Goal: Use online tool/utility: Utilize a website feature to perform a specific function

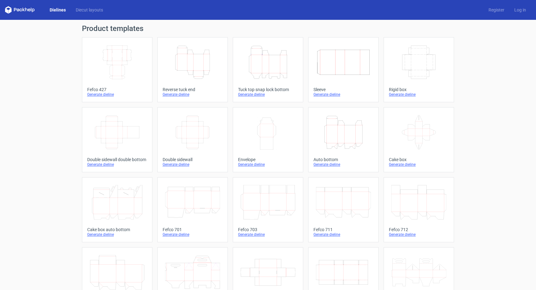
click at [270, 66] on icon "Height Depth Width" at bounding box center [267, 62] width 55 height 35
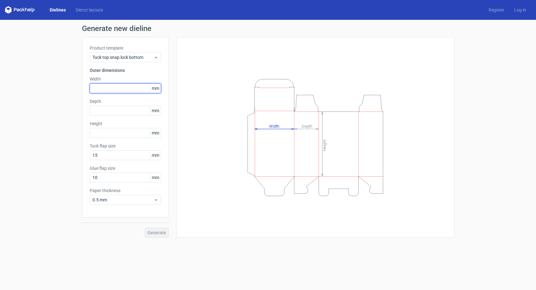
click at [132, 88] on input "text" at bounding box center [125, 88] width 71 height 10
click at [112, 100] on label "Depth" at bounding box center [125, 101] width 71 height 6
click at [116, 89] on input "text" at bounding box center [125, 88] width 71 height 10
type input "40"
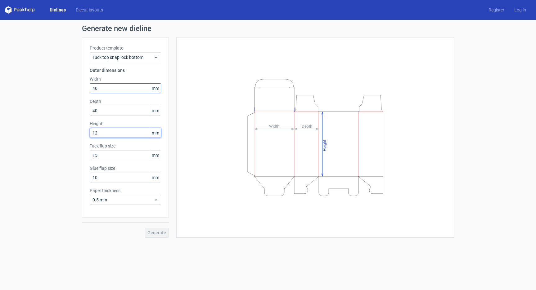
type input "120"
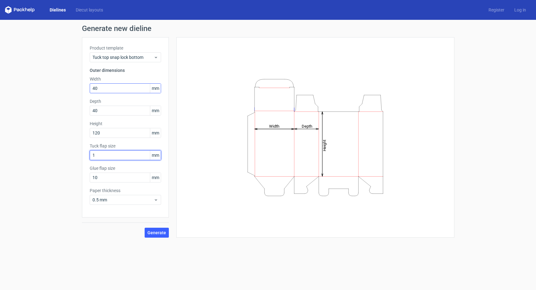
type input "13"
click at [104, 156] on input "13" at bounding box center [125, 155] width 71 height 10
click at [104, 155] on input "13" at bounding box center [125, 155] width 71 height 10
click at [105, 155] on input "13" at bounding box center [125, 155] width 71 height 10
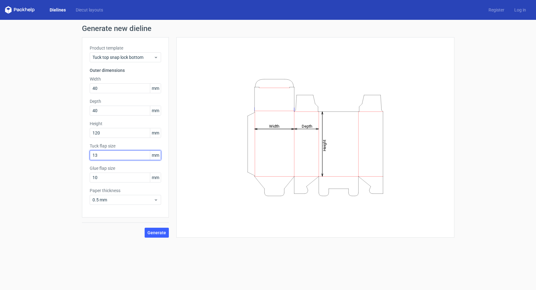
click at [105, 155] on input "13" at bounding box center [125, 155] width 71 height 10
click at [103, 179] on input "10" at bounding box center [125, 178] width 71 height 10
type input "13"
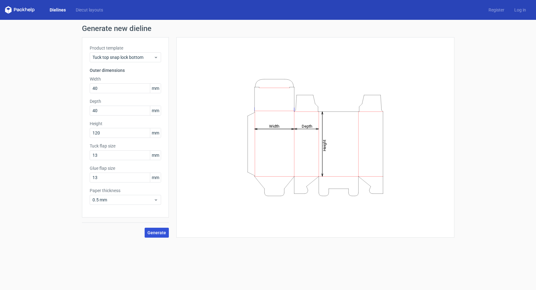
click at [153, 232] on span "Generate" at bounding box center [156, 233] width 19 height 4
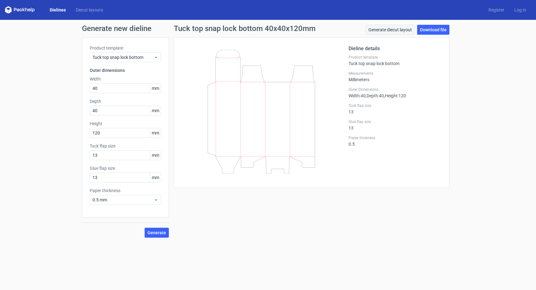
click at [399, 30] on link "Generate diecut layout" at bounding box center [389, 30] width 49 height 10
click at [434, 29] on link "Download file" at bounding box center [433, 30] width 32 height 10
click at [86, 11] on link "Diecut layouts" at bounding box center [89, 10] width 37 height 6
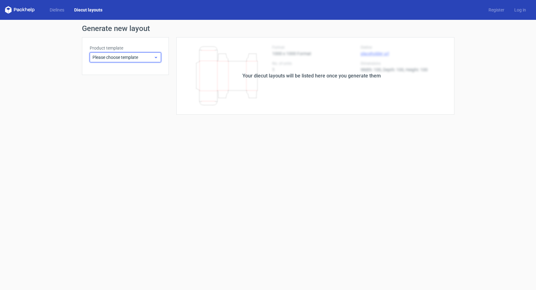
click at [101, 55] on span "Please choose template" at bounding box center [122, 57] width 61 height 6
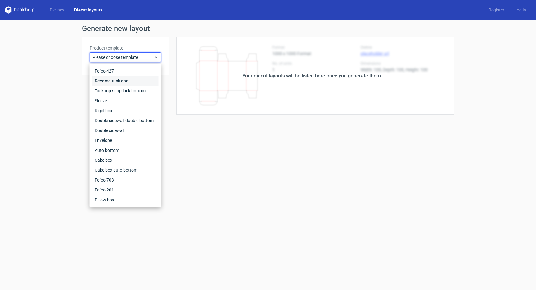
click at [109, 81] on div "Reverse tuck end" at bounding box center [125, 81] width 66 height 10
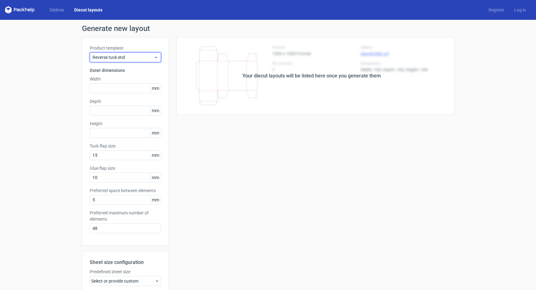
click at [110, 60] on span "Reverse tuck end" at bounding box center [122, 57] width 61 height 6
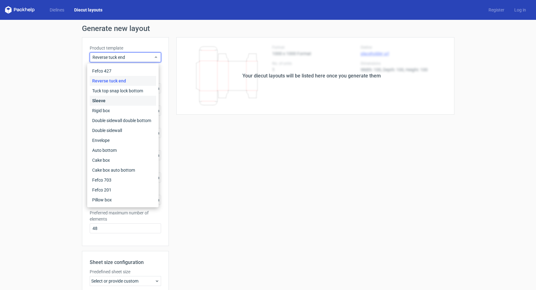
click at [105, 101] on div "Sleeve" at bounding box center [123, 101] width 66 height 10
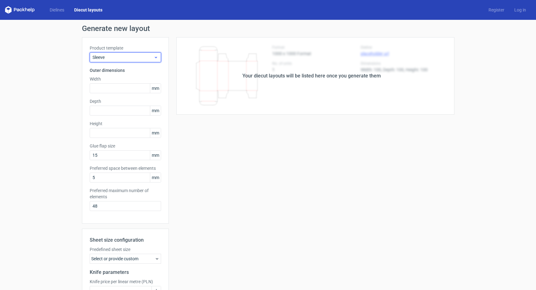
click at [114, 56] on span "Sleeve" at bounding box center [122, 57] width 61 height 6
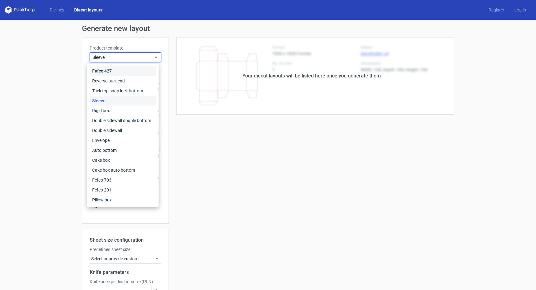
click at [110, 70] on div "Fefco 427" at bounding box center [123, 71] width 66 height 10
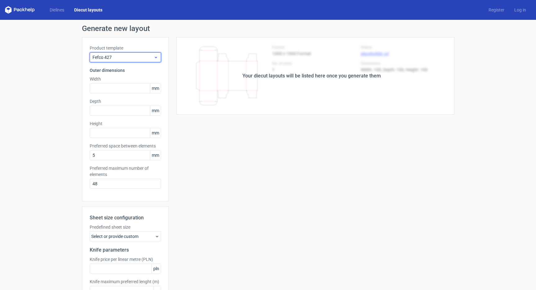
click at [131, 56] on span "Fefco 427" at bounding box center [122, 57] width 61 height 6
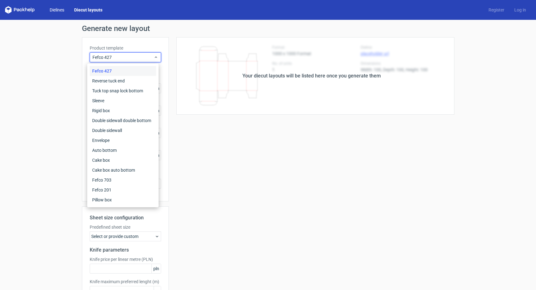
click at [58, 11] on link "Dielines" at bounding box center [57, 10] width 25 height 6
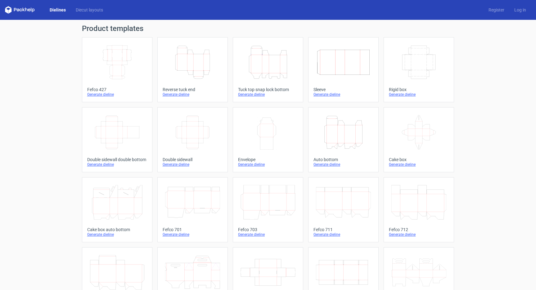
click at [31, 9] on icon at bounding box center [20, 9] width 30 height 7
click at [87, 10] on link "Diecut layouts" at bounding box center [89, 10] width 37 height 6
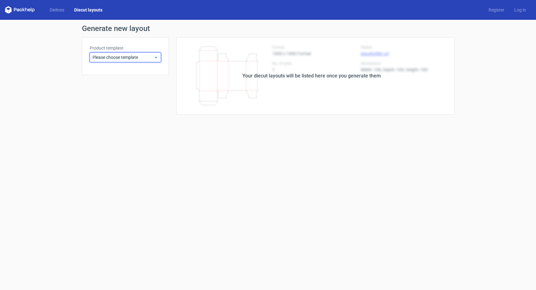
click at [136, 56] on span "Please choose template" at bounding box center [122, 57] width 61 height 6
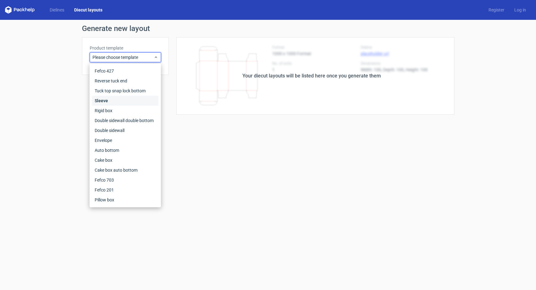
click at [130, 100] on div "Sleeve" at bounding box center [125, 101] width 66 height 10
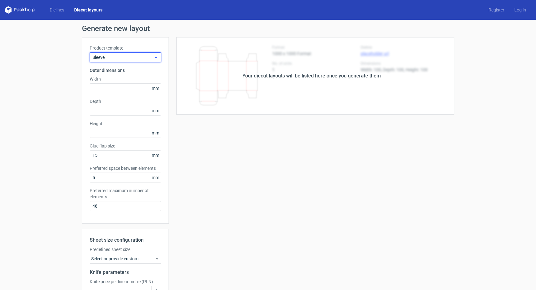
click at [124, 56] on span "Sleeve" at bounding box center [122, 57] width 61 height 6
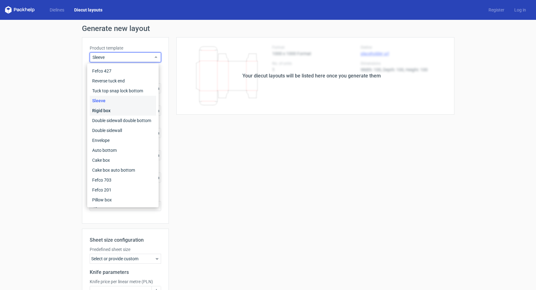
click at [122, 113] on div "Rigid box" at bounding box center [123, 111] width 66 height 10
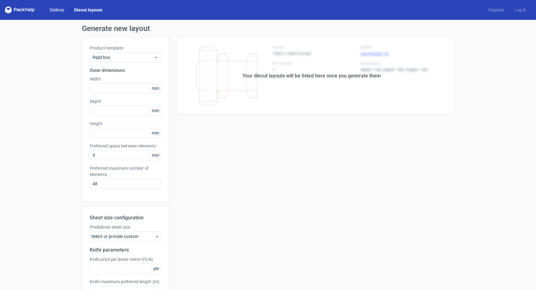
click at [61, 10] on link "Dielines" at bounding box center [57, 10] width 25 height 6
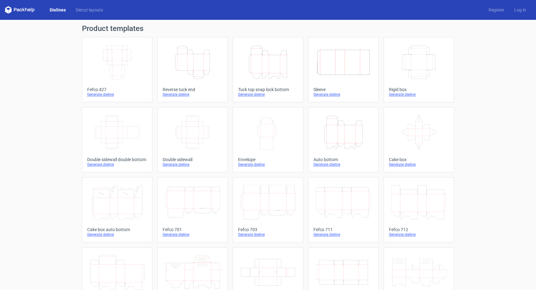
scroll to position [4, 0]
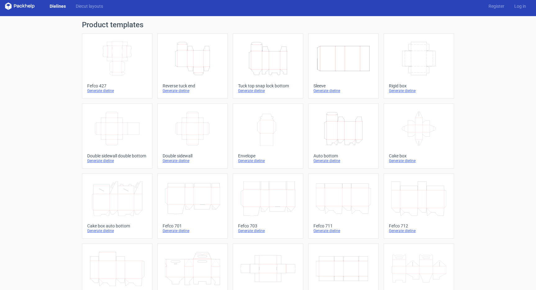
click at [102, 91] on div "Generate dieline" at bounding box center [117, 90] width 60 height 5
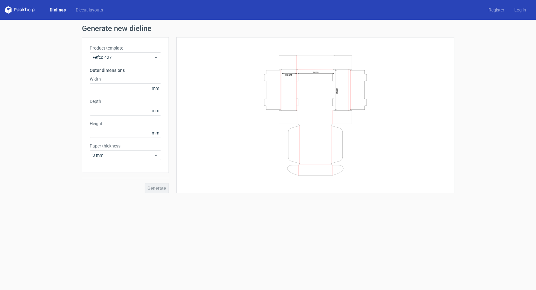
click at [58, 9] on link "Dielines" at bounding box center [58, 10] width 26 height 6
